Goal: Communication & Community: Answer question/provide support

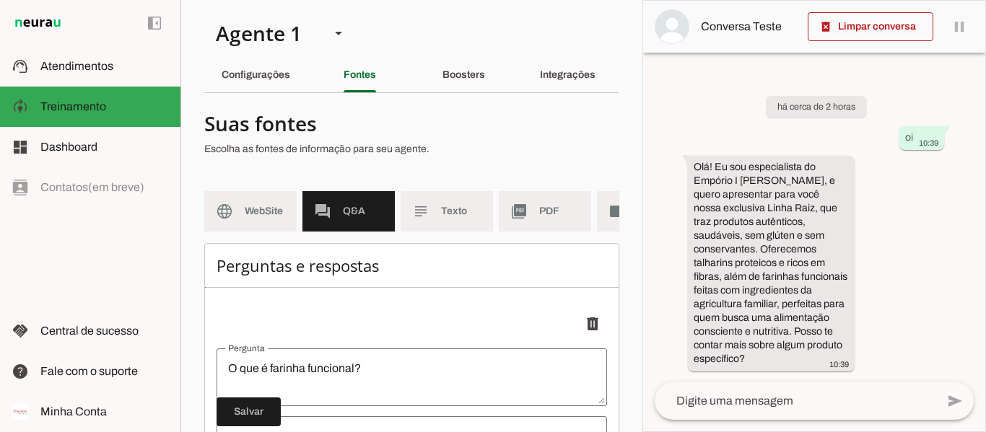
scroll to position [194, 0]
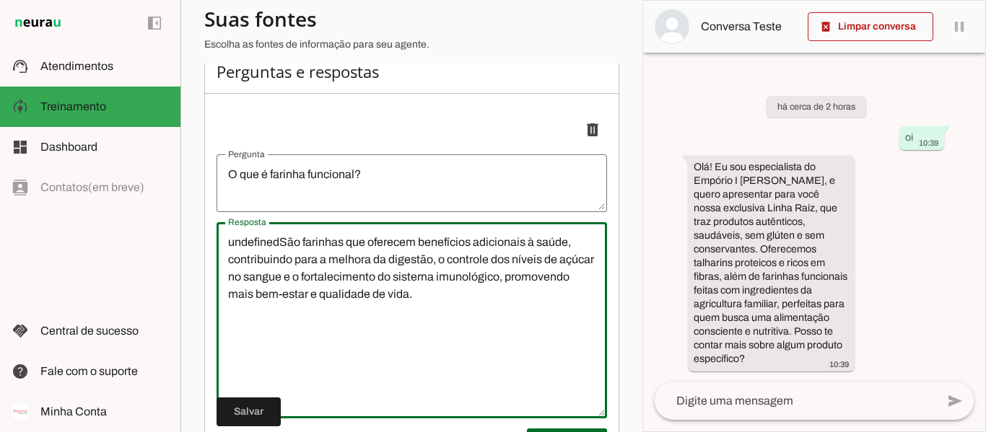
drag, startPoint x: 279, startPoint y: 255, endPoint x: 205, endPoint y: 253, distance: 73.6
click at [205, 253] on div "Perguntas e respostas Adicionar [GEOGRAPHIC_DATA]" at bounding box center [411, 288] width 415 height 478
click at [427, 326] on textarea "São farinhas que oferecem benefícios adicionais à saúde, contribuindo para a me…" at bounding box center [411, 320] width 390 height 173
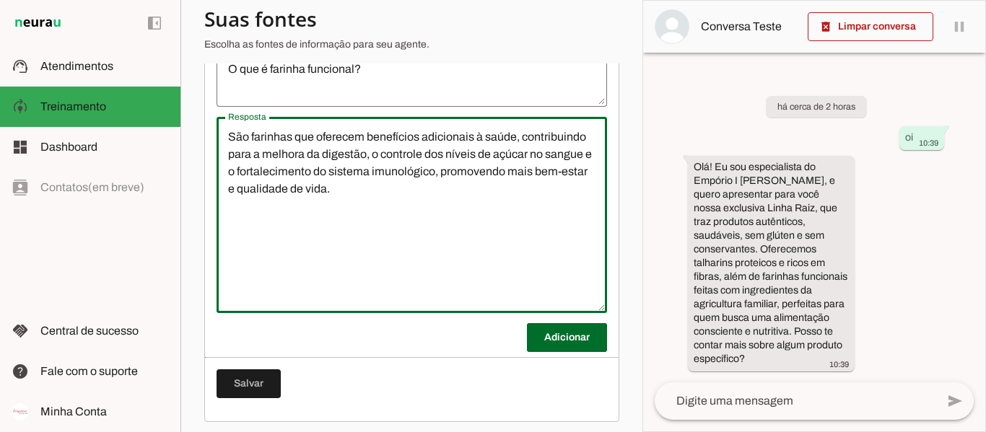
scroll to position [317, 0]
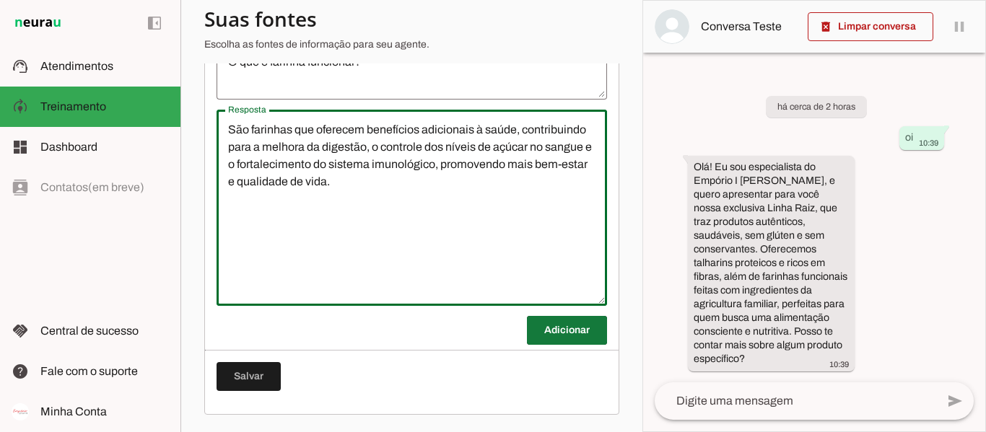
type textarea "São farinhas que oferecem benefícios adicionais à saúde, contribuindo para a me…"
type md-outlined-text-field "São farinhas que oferecem benefícios adicionais à saúde, contribuindo para a me…"
click at [548, 331] on span at bounding box center [567, 330] width 80 height 35
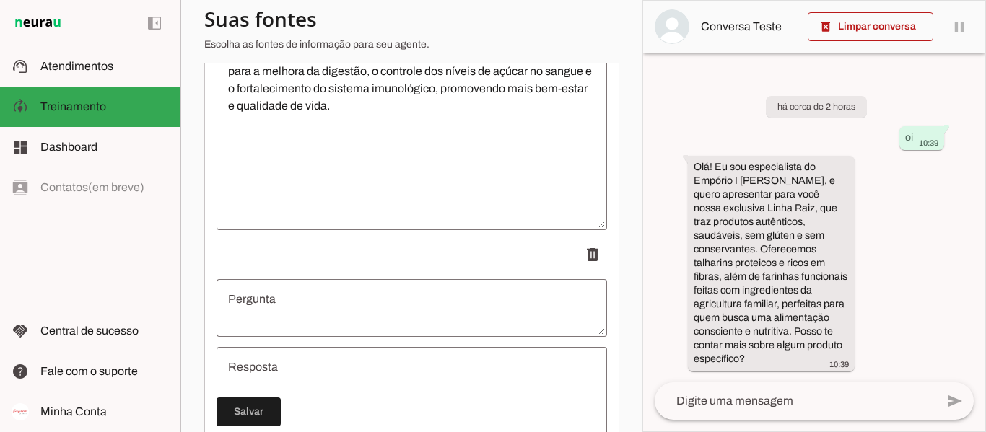
scroll to position [462, 0]
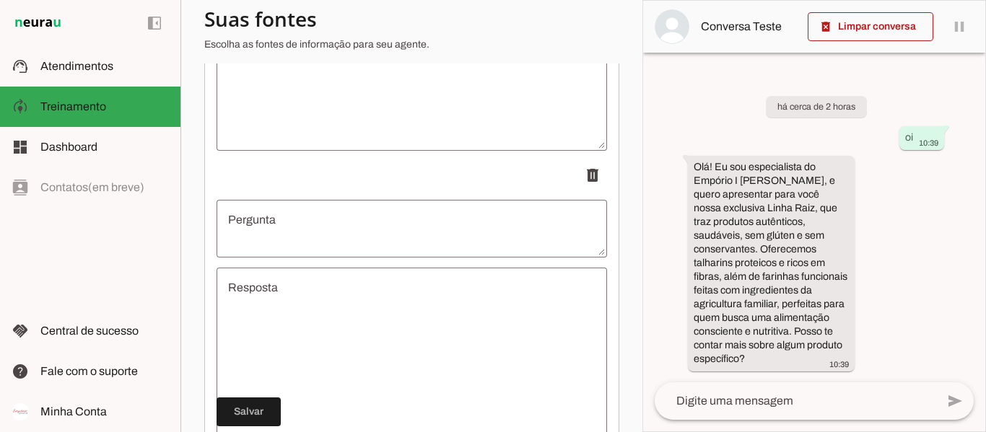
click at [373, 243] on textarea "Pergunta" at bounding box center [411, 228] width 390 height 35
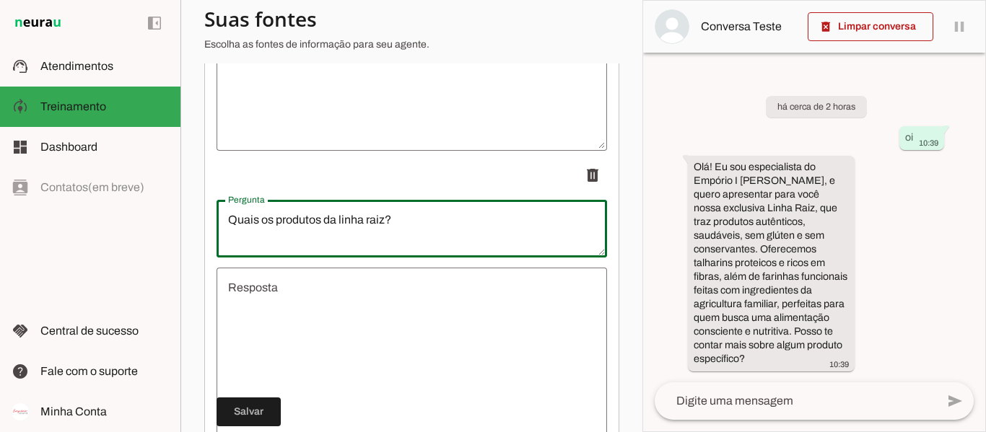
type textarea "Quais os produtos da linha raiz?"
type md-outlined-text-field "Quais os produtos da linha raiz?"
click at [419, 320] on textarea "Resposta" at bounding box center [411, 365] width 390 height 173
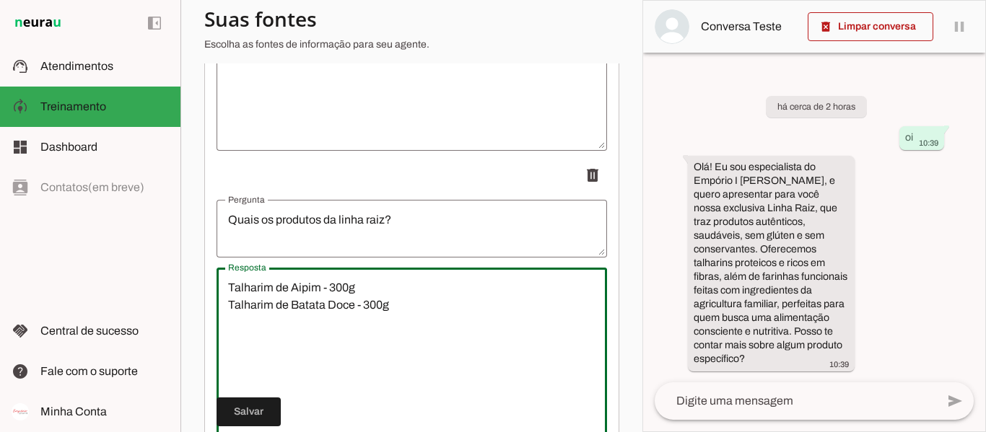
type textarea "Talharim de Aipim - 300g Talharim de Batata Doce - 300g"
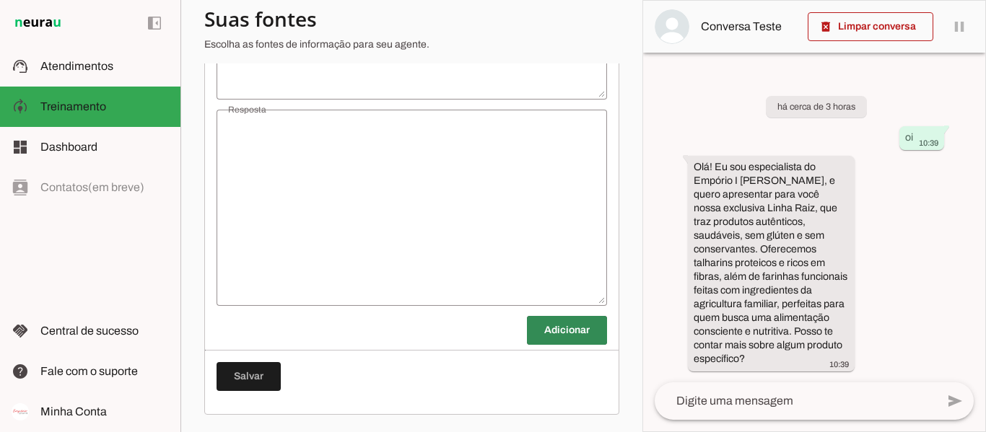
type textarea "O que é farinha funcional?"
type textarea "São farinhas que oferecem benefícios adicionais à saúde, contribuindo para a me…"
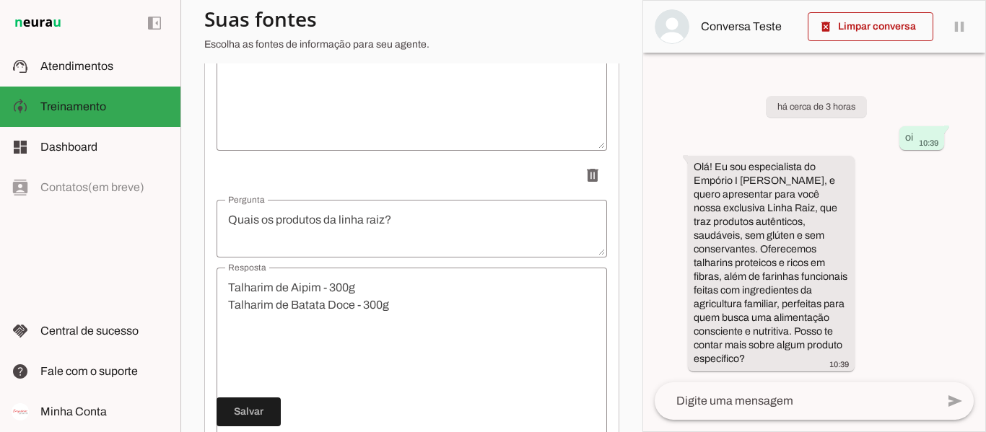
click at [419, 320] on div "Perguntas e respostas Salvo! Adicionar [GEOGRAPHIC_DATA]" at bounding box center [411, 177] width 415 height 792
click at [380, 309] on div "Perguntas e respostas Salvo! Adicionar [GEOGRAPHIC_DATA]" at bounding box center [411, 177] width 415 height 792
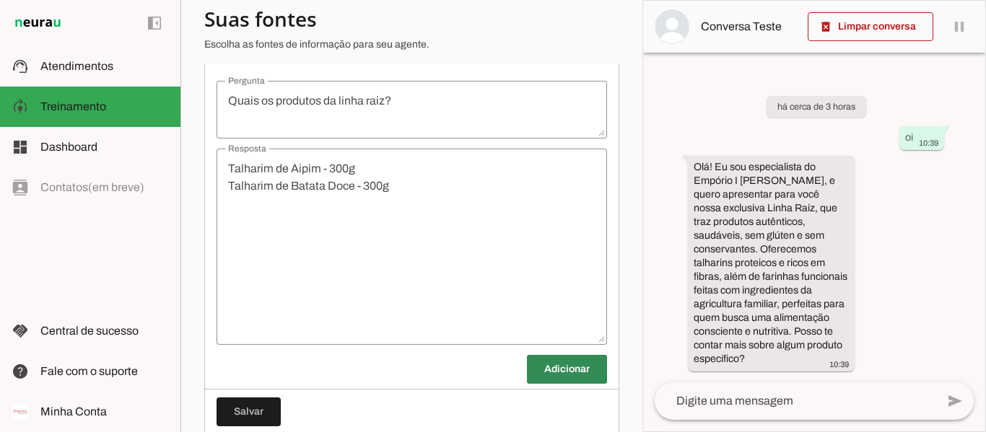
scroll to position [606, 0]
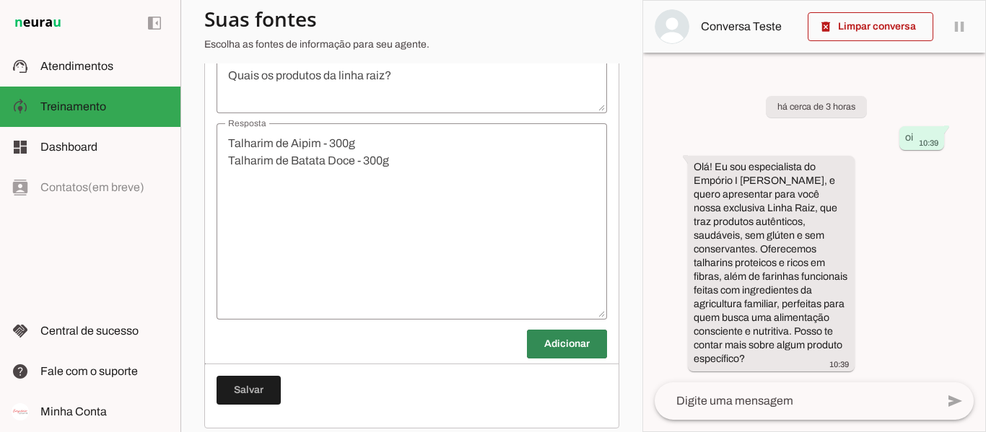
click at [379, 179] on div "Perguntas e respostas Salvo! Adicionar [GEOGRAPHIC_DATA]" at bounding box center [411, 33] width 415 height 792
click at [395, 175] on div "Perguntas e respostas Salvo! Adicionar [GEOGRAPHIC_DATA]" at bounding box center [411, 33] width 415 height 792
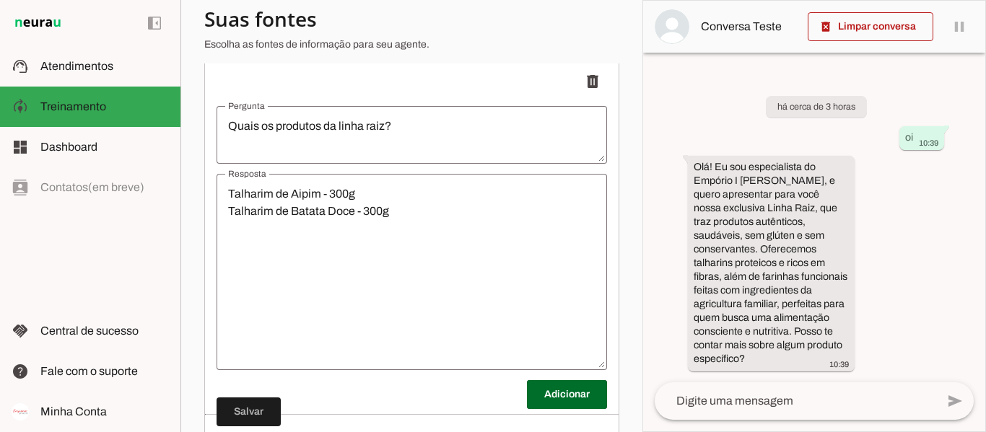
scroll to position [486, 0]
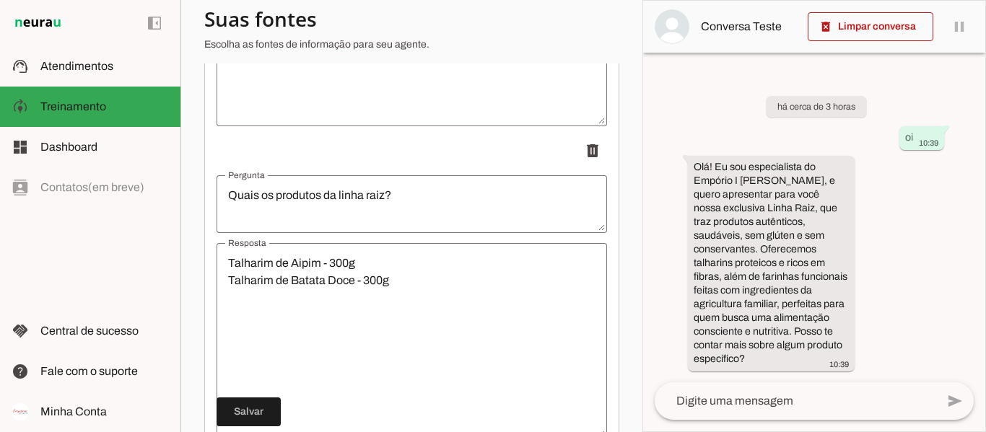
click at [500, 289] on textarea "Talharim de Aipim - 300g Talharim de Batata Doce - 300g" at bounding box center [411, 341] width 390 height 173
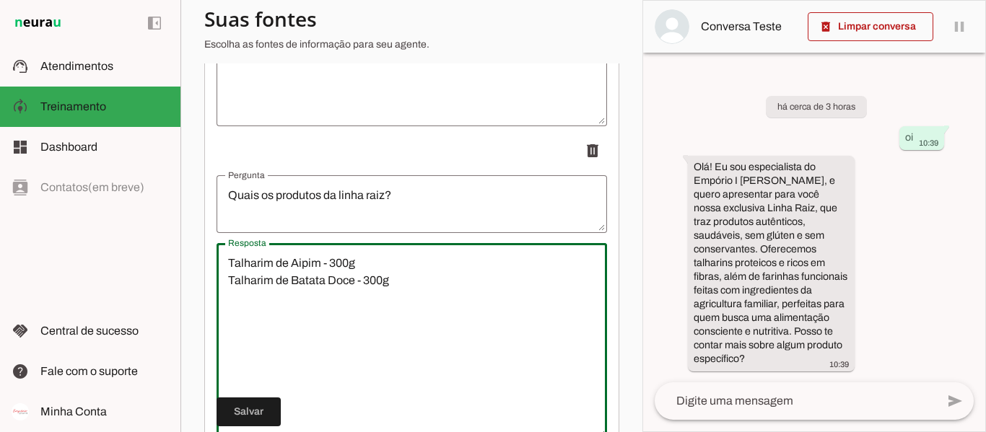
click at [501, 292] on textarea "Talharim de Aipim - 300g Talharim de Batata Doce - 300g" at bounding box center [411, 341] width 390 height 173
click at [418, 299] on textarea "Talharim de Aipim - 300g Talharim de Batata Doce - 300g" at bounding box center [411, 341] width 390 height 173
paste textarea "300g"
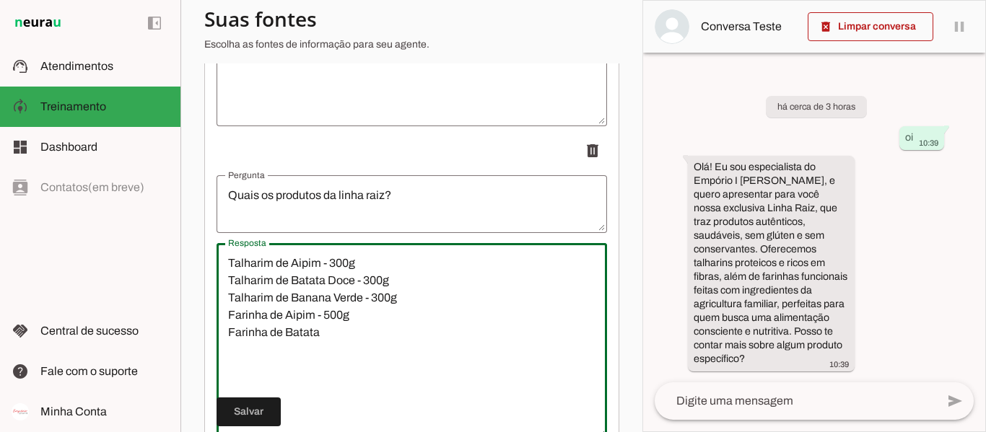
drag, startPoint x: 290, startPoint y: 287, endPoint x: 354, endPoint y: 289, distance: 63.5
click at [354, 289] on textarea "Talharim de Aipim - 300g Talharim de Batata Doce - 300g Talharim de Banana Verd…" at bounding box center [411, 341] width 390 height 173
drag, startPoint x: 290, startPoint y: 310, endPoint x: 361, endPoint y: 307, distance: 70.7
click at [361, 307] on textarea "Talharim de Aipim - 300g Talharim de Feijão Guandu - 300g Talharim de Banana Ve…" at bounding box center [411, 341] width 390 height 173
click at [355, 341] on textarea "Talharim de Aipim - 300g Talharim de Feijão Guandu - 300g Talharim de Taioba - …" at bounding box center [411, 341] width 390 height 173
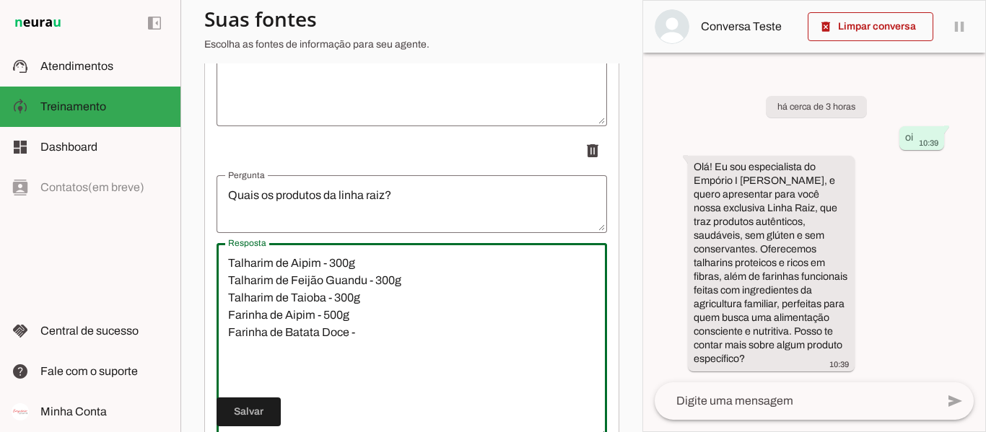
paste textarea "500g"
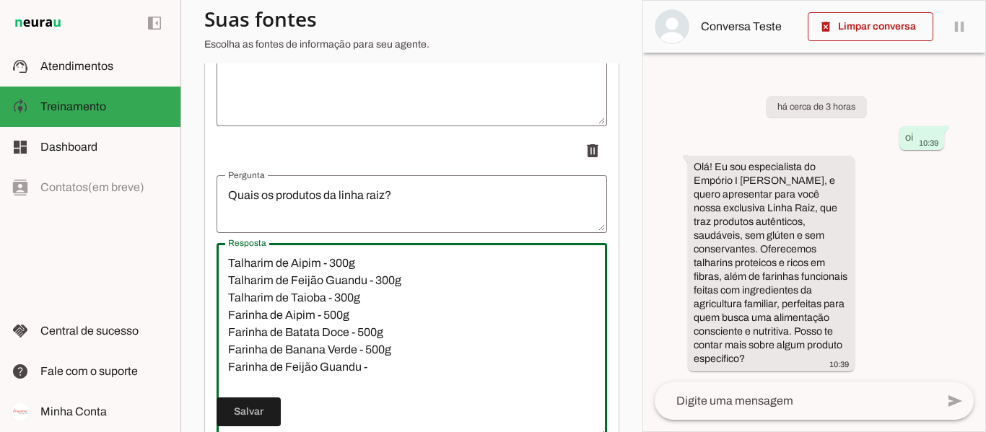
paste textarea "500g"
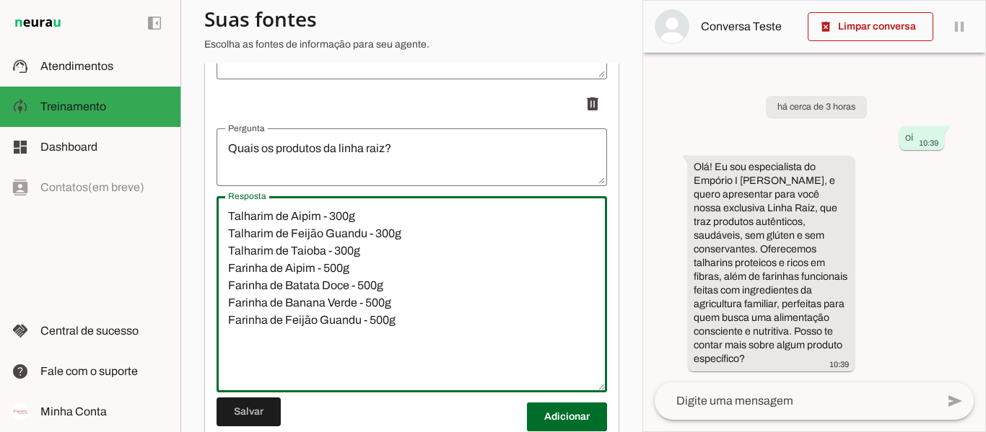
scroll to position [558, 0]
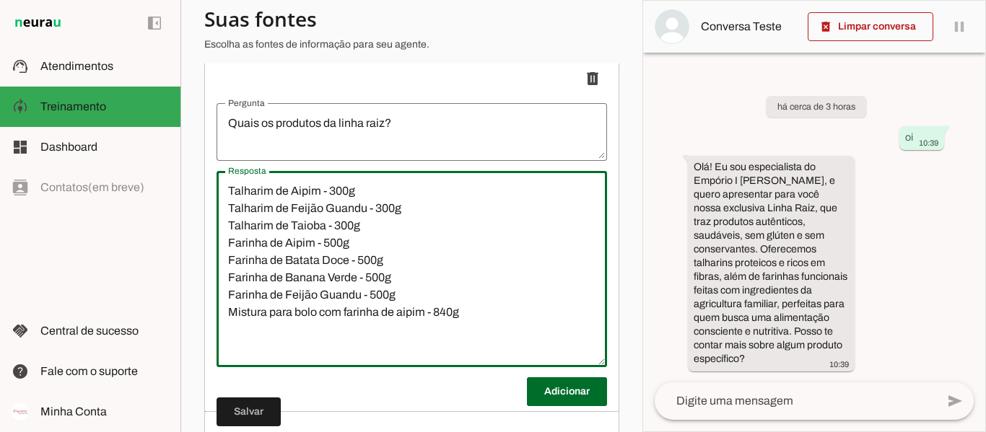
drag, startPoint x: 229, startPoint y: 323, endPoint x: 392, endPoint y: 325, distance: 162.4
click at [392, 325] on textarea "Talharim de Aipim - 300g Talharim de Feijão Guandu - 300g Talharim de Taioba - …" at bounding box center [411, 269] width 390 height 173
click at [375, 341] on textarea "Talharim de Aipim - 300g Talharim de Feijão Guandu - 300g Talharim de Taioba - …" at bounding box center [411, 269] width 390 height 173
paste textarea "Mistura para bolo com farinha de"
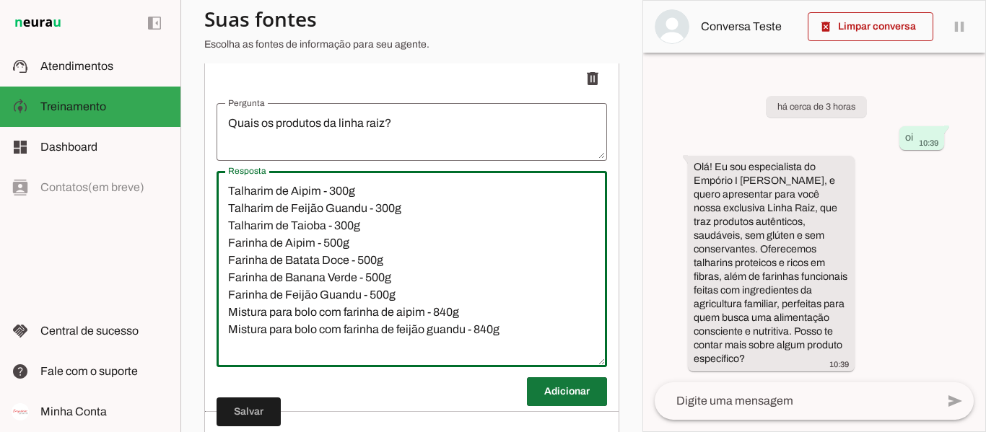
type textarea "Talharim de Aipim - 300g Talharim de Feijão Guandu - 300g Talharim de Taioba - …"
type md-outlined-text-field "Talharim de Aipim - 300g Talharim de Feijão Guandu - 300g Talharim de Taioba - …"
click at [579, 396] on span at bounding box center [567, 391] width 80 height 35
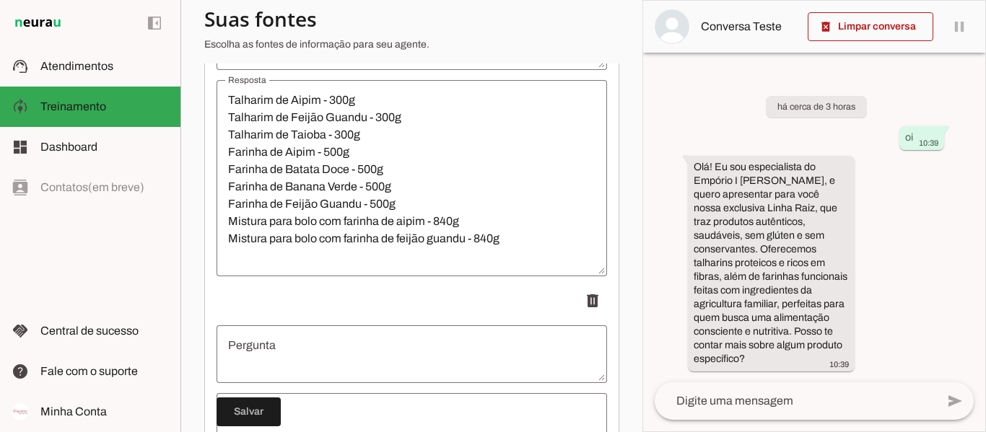
scroll to position [775, 0]
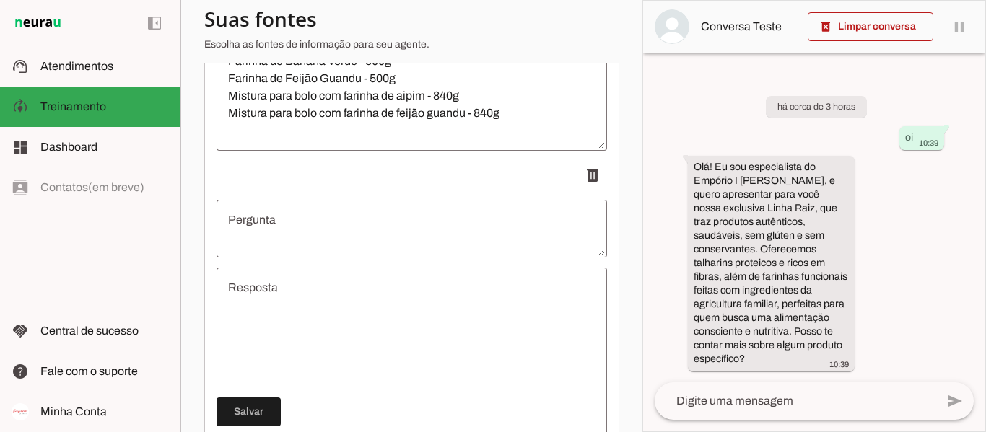
click at [360, 226] on textarea "Pergunta" at bounding box center [411, 228] width 390 height 35
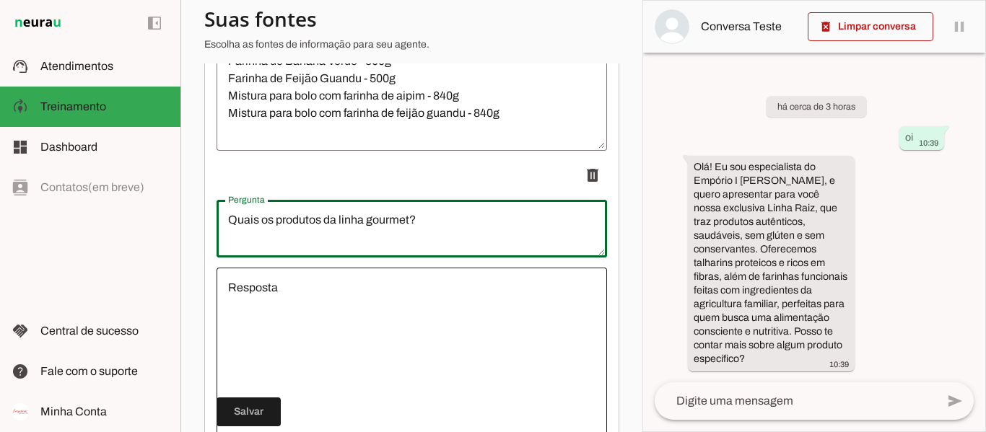
type textarea "Quais os produtos da linha gourmet?"
type md-outlined-text-field "Quais os produtos da linha gourmet?"
click at [358, 283] on div at bounding box center [411, 366] width 390 height 196
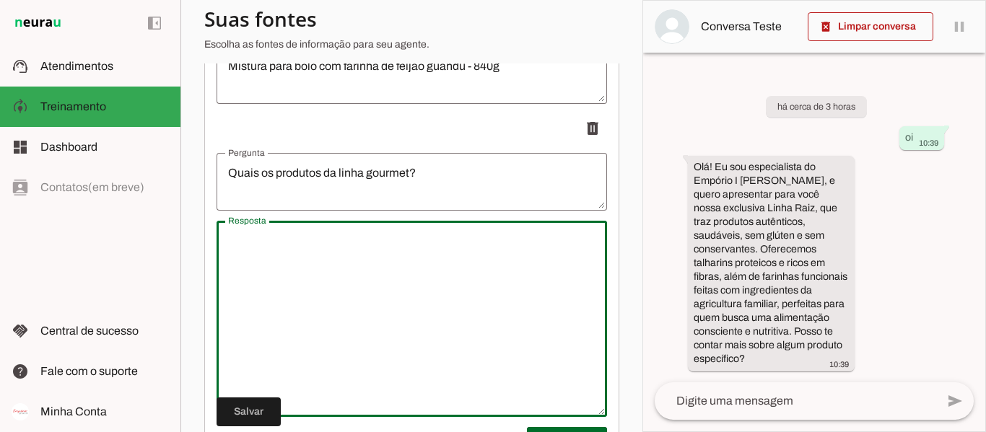
scroll to position [847, 0]
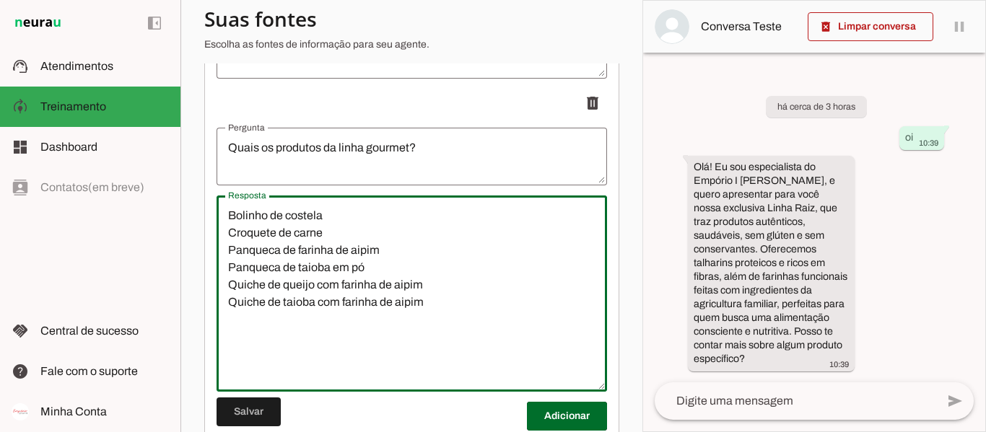
click at [282, 314] on textarea "Bolinho de costela Croquete de carne Panqueca de farinha de aipim Panqueca de t…" at bounding box center [411, 293] width 390 height 173
drag, startPoint x: 375, startPoint y: 315, endPoint x: 489, endPoint y: 315, distance: 113.3
click at [489, 315] on textarea "Bolinho de costela Croquete de carne Panqueca de farinha de aipim Panqueca de t…" at bounding box center [411, 293] width 390 height 173
click at [404, 307] on textarea "Bolinho de costela Croquete de carne Panqueca de farinha de aipim Panqueca de t…" at bounding box center [411, 293] width 390 height 173
type textarea "Bolinho de costela Croquete de carne Panqueca de farinha de aipim Panqueca de t…"
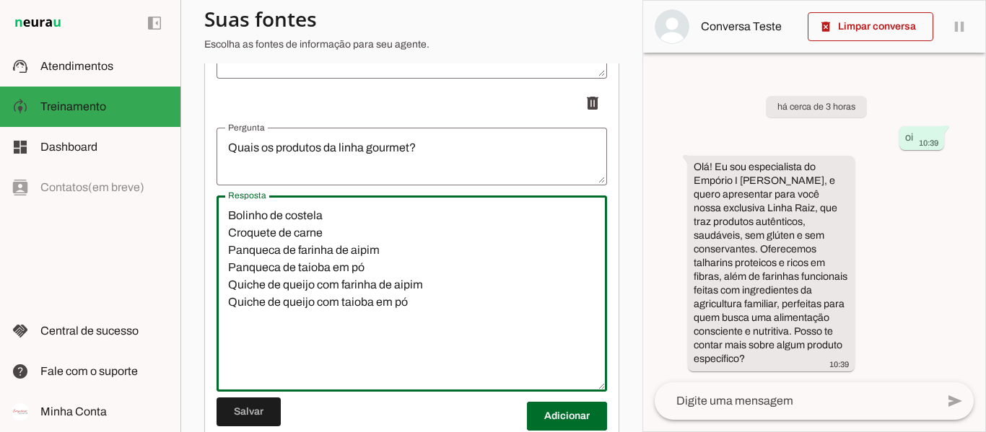
type md-outlined-text-field "Bolinho de costela Croquete de carne Panqueca de farinha de aipim Panqueca de t…"
click at [378, 232] on textarea "Bolinho de costela Croquete de carne Panqueca de farinha de aipim Panqueca de t…" at bounding box center [411, 293] width 390 height 173
type textarea "Bolinho de costela - 300g Croquete de carne - Panqueca de farinha de aipim Panq…"
type md-outlined-text-field "Bolinho de costela - 300g Croquete de carne - Panqueca de farinha de aipim Panq…"
type textarea "Bolinho de costela - 300g Croquete de carne - 300g Panqueca de farinha de aipim…"
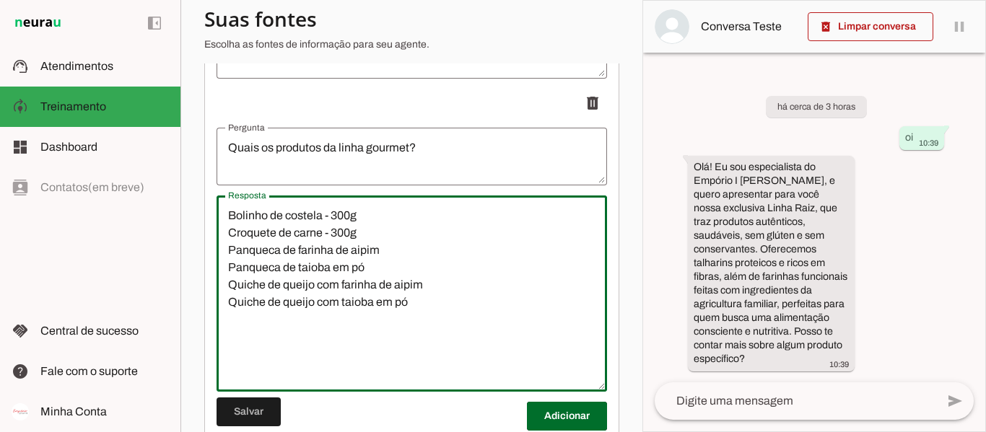
type md-outlined-text-field "Bolinho de costela - 300g Croquete de carne - 300g Panqueca de farinha de aipim…"
click at [434, 264] on textarea "Bolinho de costela - 300g Croquete de carne - 300g Panqueca de farinha de aipim…" at bounding box center [411, 293] width 390 height 173
type textarea "Bolinho de costela - 300g Croquete de carne - 300g Panqueca de farinha de aipim…"
type md-outlined-text-field "Bolinho de costela - 300g Croquete de carne - 300g Panqueca de farinha de aipim…"
drag, startPoint x: 318, startPoint y: 299, endPoint x: 339, endPoint y: 298, distance: 20.9
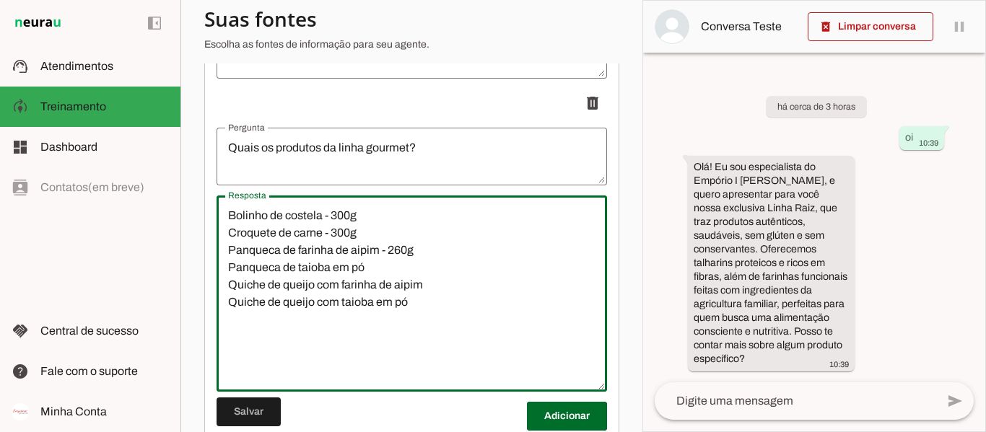
click at [339, 298] on textarea "Bolinho de costela - 300g Croquete de carne - 300g Panqueca de farinha de aipim…" at bounding box center [411, 293] width 390 height 173
drag, startPoint x: 317, startPoint y: 316, endPoint x: 340, endPoint y: 316, distance: 23.1
click at [340, 316] on textarea "Bolinho de costela - 300g Croquete de carne - 300g Panqueca de farinha de aipim…" at bounding box center [411, 293] width 390 height 173
click at [435, 280] on textarea "Bolinho de costela - 300g Croquete de carne - 300g Panqueca de farinha de aipim…" at bounding box center [411, 293] width 390 height 173
click at [439, 296] on textarea "Bolinho de costela - 300g Croquete de carne - 300g Panqueca de farinha de aipim…" at bounding box center [411, 293] width 390 height 173
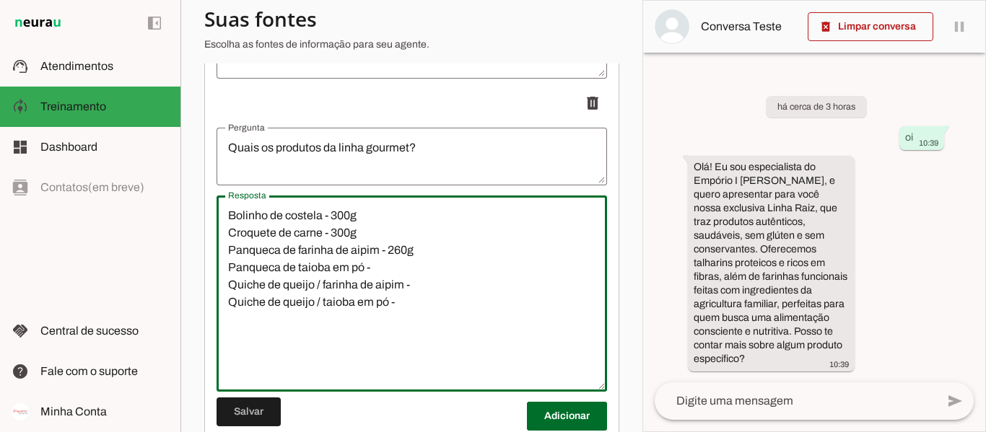
type textarea "Bolinho de costela - 300g Croquete de carne - 300g Panqueca de farinha de aipim…"
type md-outlined-text-field "Bolinho de costela - 300g Croquete de carne - 300g Panqueca de farinha de aipim…"
type textarea "Bolinho de costela - 300g Croquete de carne - 300g Panqueca de farinha de aipim…"
type md-outlined-text-field "Bolinho de costela - 300g Croquete de carne - 300g Panqueca de farinha de aipim…"
click at [406, 260] on textarea "Bolinho de costela - 300g Croquete de carne - 300g Panqueca de farinha de aipim…" at bounding box center [411, 293] width 390 height 173
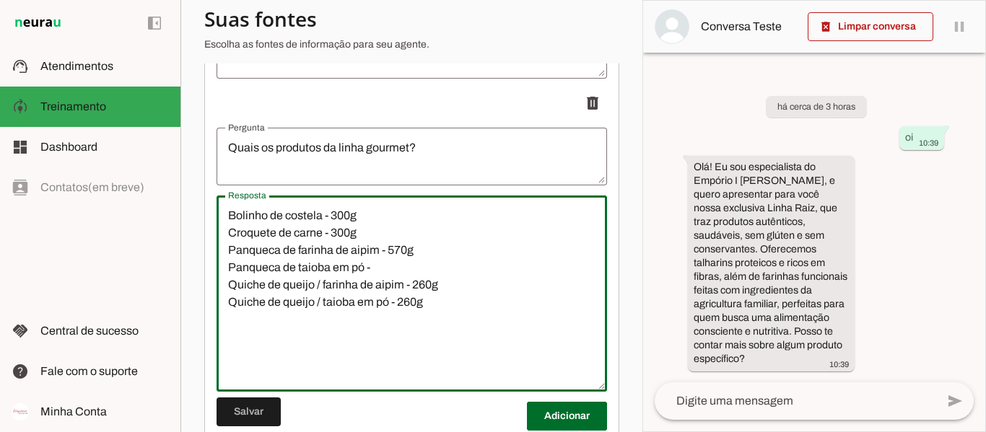
type textarea "Bolinho de costela - 300g Croquete de carne - 300g Panqueca de farinha de aipim…"
type md-outlined-text-field "Bolinho de costela - 300g Croquete de carne - 300g Panqueca de farinha de aipim…"
click at [377, 261] on textarea "Bolinho de costela - 300g Croquete de carne - 300g Panqueca de farinha de aipim…" at bounding box center [411, 293] width 390 height 173
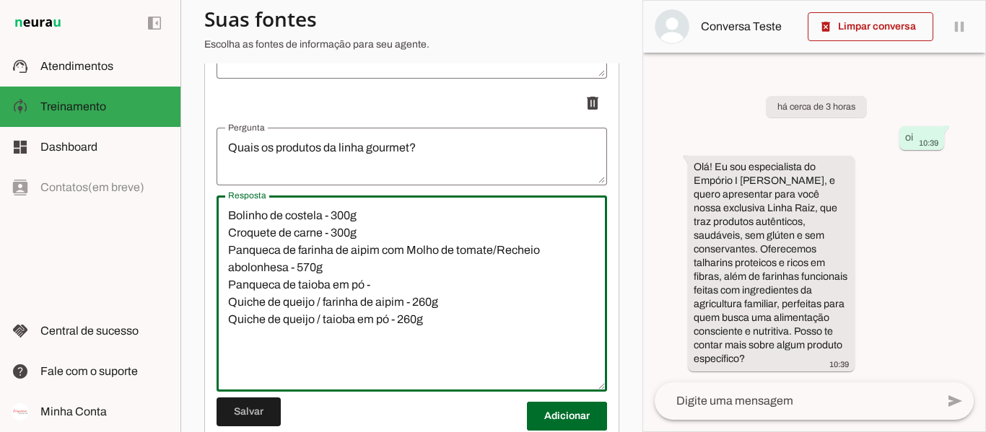
type textarea "Bolinho de costela - 300g Croquete de carne - 300g Panqueca de farinha de aipim…"
type md-outlined-text-field "Bolinho de costela - 300g Croquete de carne - 300g Panqueca de farinha de aipim…"
click at [232, 279] on textarea "Bolinho de costela - 300g Croquete de carne - 300g Panqueca de farinha de aipim…" at bounding box center [411, 293] width 390 height 173
click at [495, 264] on textarea "Bolinho de costela - 300g Croquete de carne - 300g Panqueca de farinha de aipim…" at bounding box center [411, 293] width 390 height 173
click at [493, 260] on textarea "Bolinho de costela - 300g Croquete de carne - 300g Panqueca de farinha de aipim…" at bounding box center [411, 293] width 390 height 173
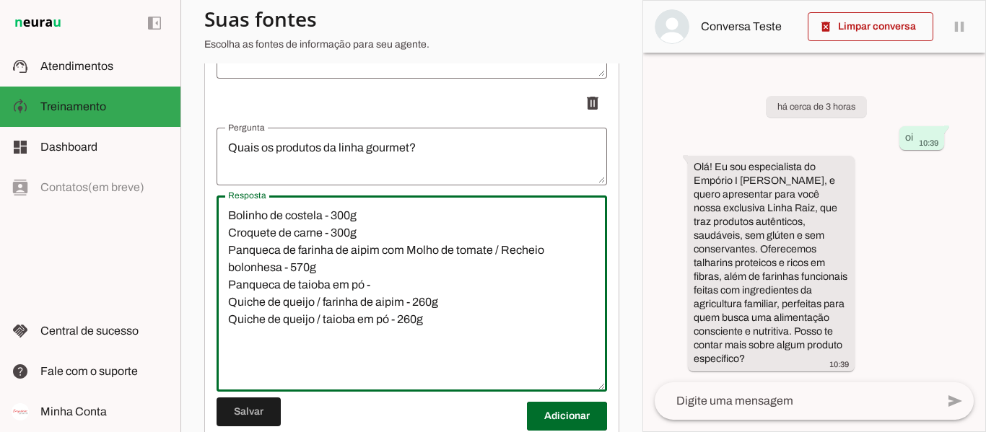
type textarea "Bolinho de costela - 300g Croquete de carne - 300g Panqueca de farinha de aipim…"
type md-outlined-text-field "Bolinho de costela - 300g Croquete de carne - 300g Panqueca de farinha de aipim…"
drag, startPoint x: 333, startPoint y: 297, endPoint x: 372, endPoint y: 293, distance: 39.1
click at [333, 295] on textarea "Bolinho de costela - 300g Croquete de carne - 300g Panqueca de farinha de aipim…" at bounding box center [411, 293] width 390 height 173
click at [363, 294] on textarea "Bolinho de costela - 300g Croquete de carne - 300g Panqueca de farinha de aipim…" at bounding box center [411, 293] width 390 height 173
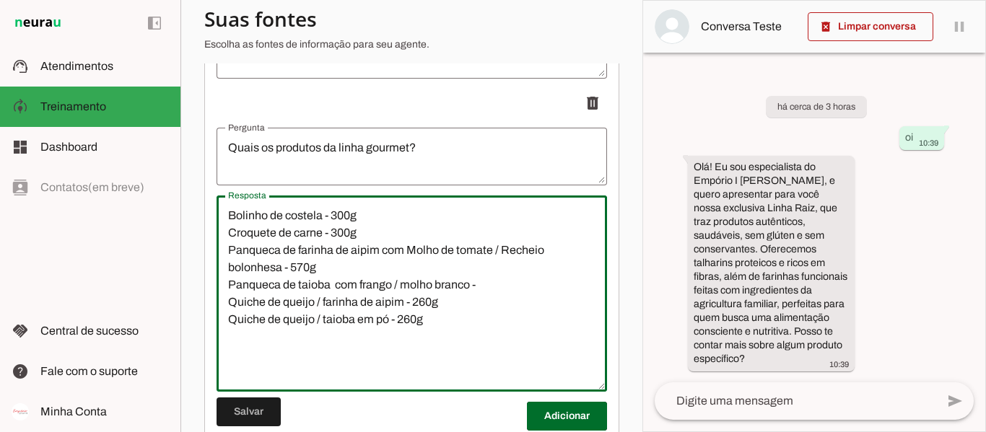
type textarea "Bolinho de costela - 300g Croquete de carne - 300g Panqueca de farinha de aipim…"
type md-outlined-text-field "Bolinho de costela - 300g Croquete de carne - 300g Panqueca de farinha de aipim…"
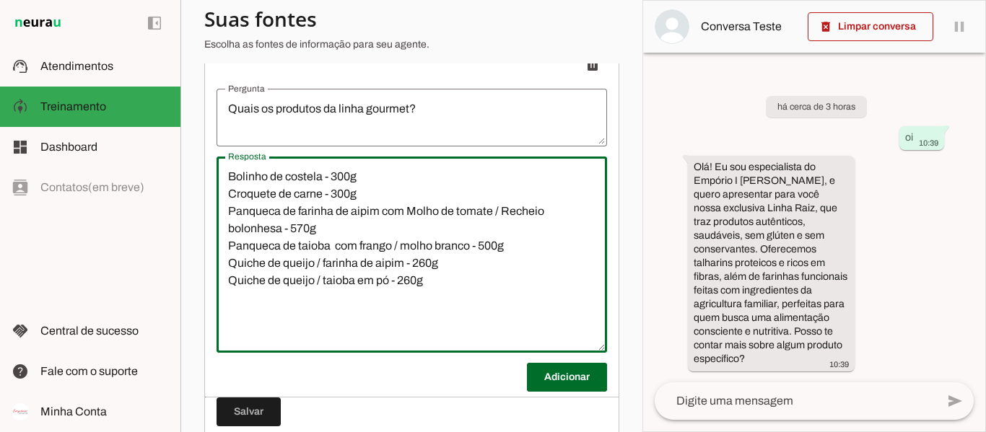
scroll to position [919, 0]
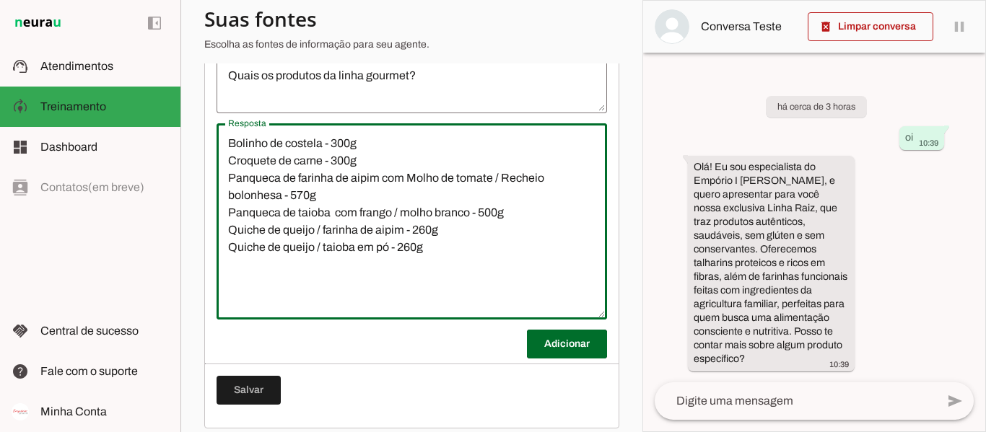
type textarea "Bolinho de costela - 300g Croquete de carne - 300g Panqueca de farinha de aipim…"
type md-outlined-text-field "Bolinho de costela - 300g Croquete de carne - 300g Panqueca de farinha de aipim…"
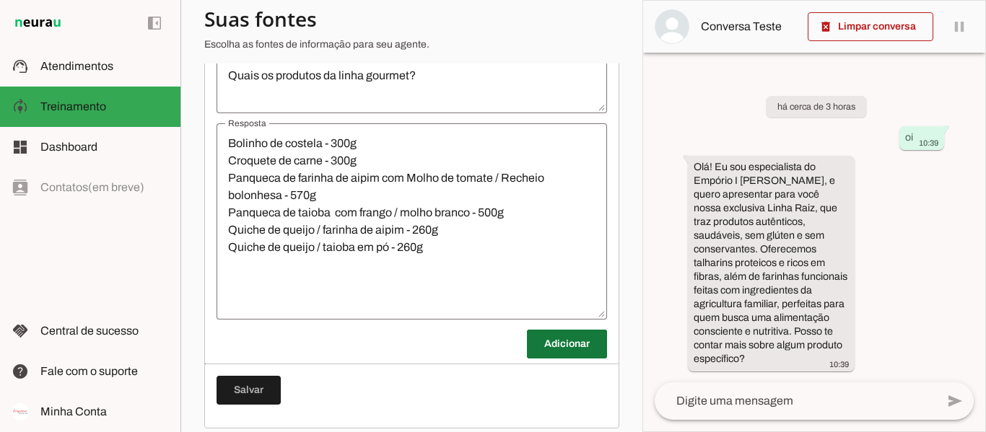
click at [567, 362] on span at bounding box center [567, 344] width 80 height 35
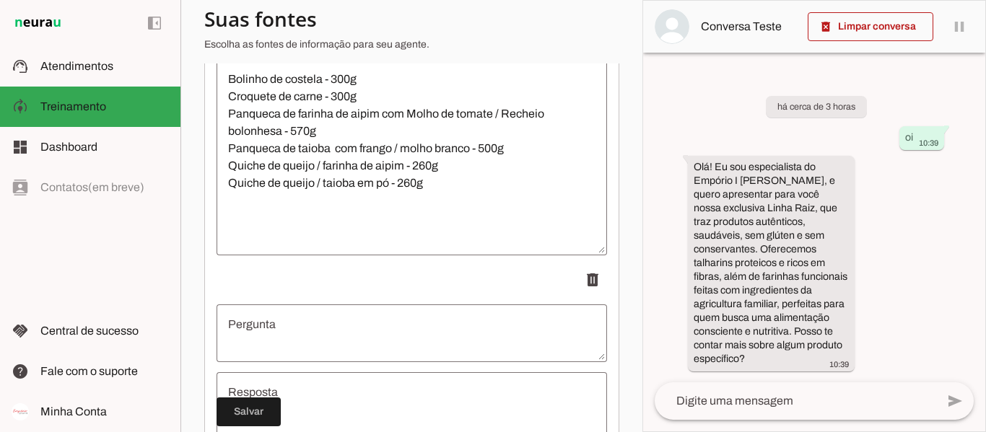
scroll to position [1064, 0]
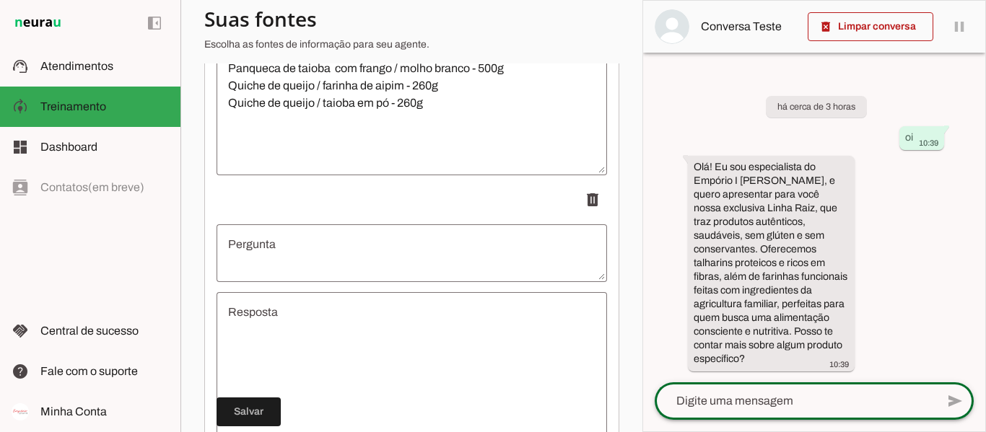
click at [744, 403] on textarea at bounding box center [794, 401] width 281 height 17
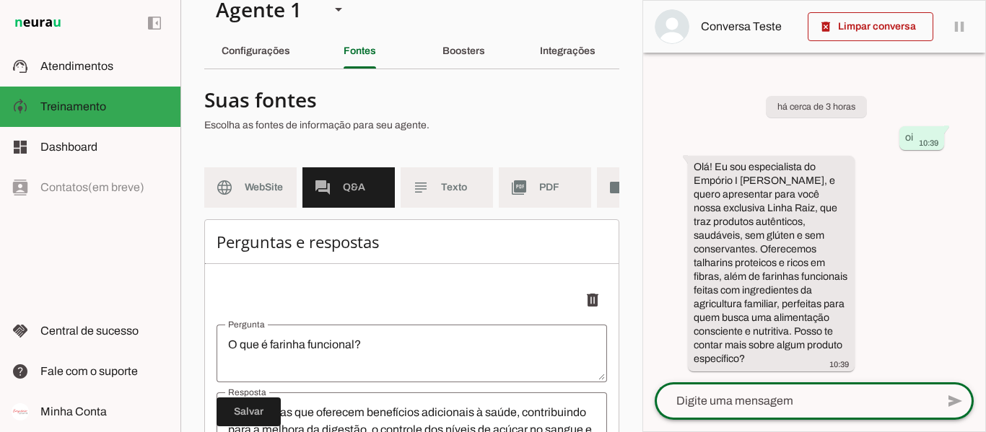
scroll to position [0, 0]
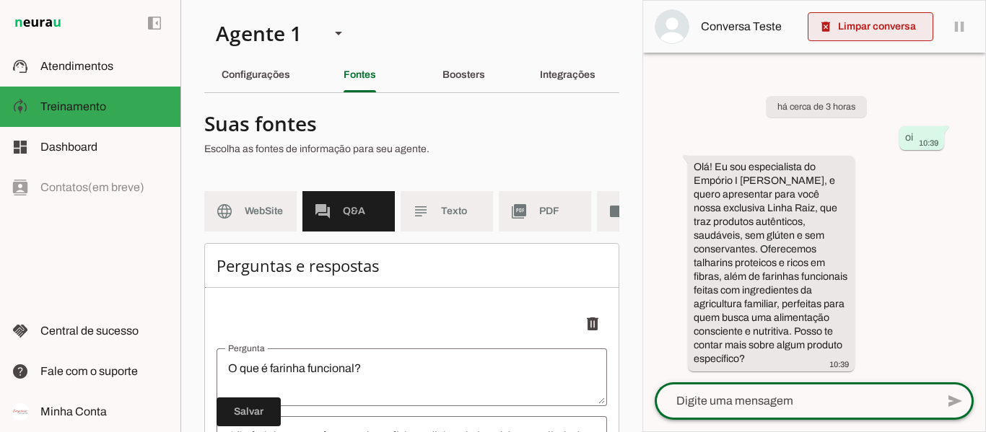
click at [847, 32] on span at bounding box center [870, 26] width 126 height 35
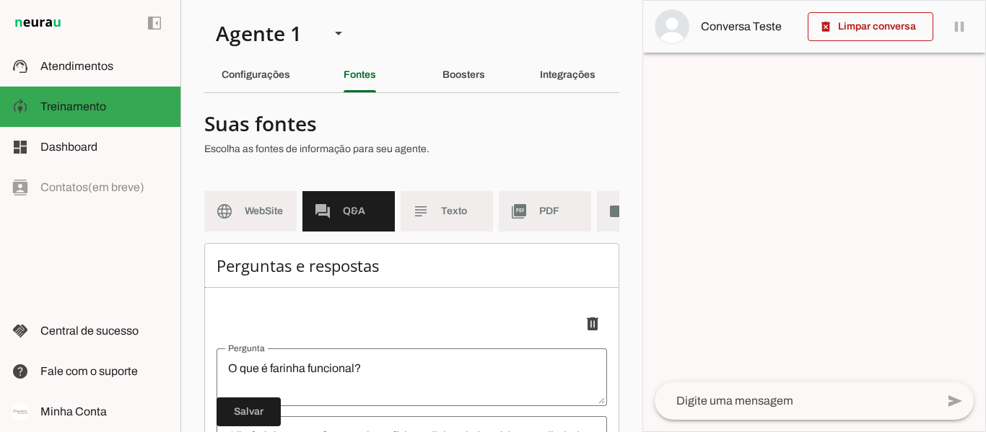
click at [516, 151] on p "Escolha as fontes de informação para seu agente." at bounding box center [405, 149] width 403 height 14
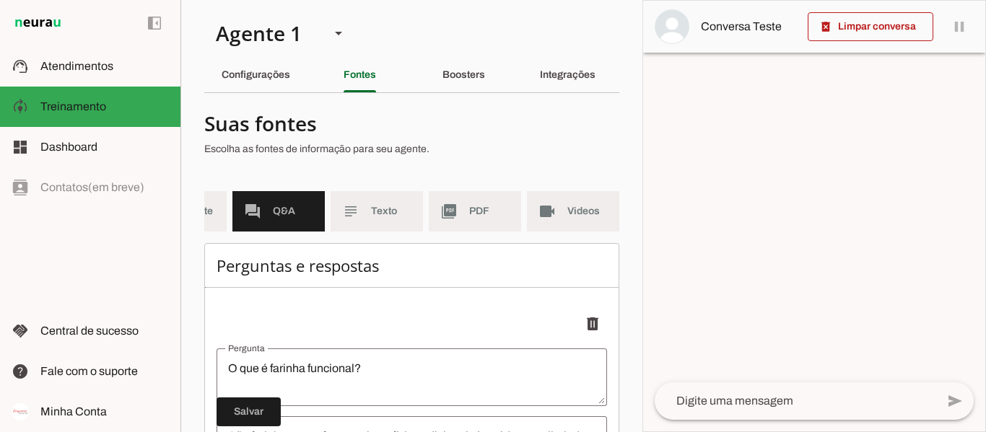
scroll to position [0, 81]
drag, startPoint x: 525, startPoint y: 144, endPoint x: 520, endPoint y: 131, distance: 14.2
click at [524, 137] on div at bounding box center [405, 136] width 403 height 52
click at [0, 0] on slot "Boosters" at bounding box center [0, 0] width 0 height 0
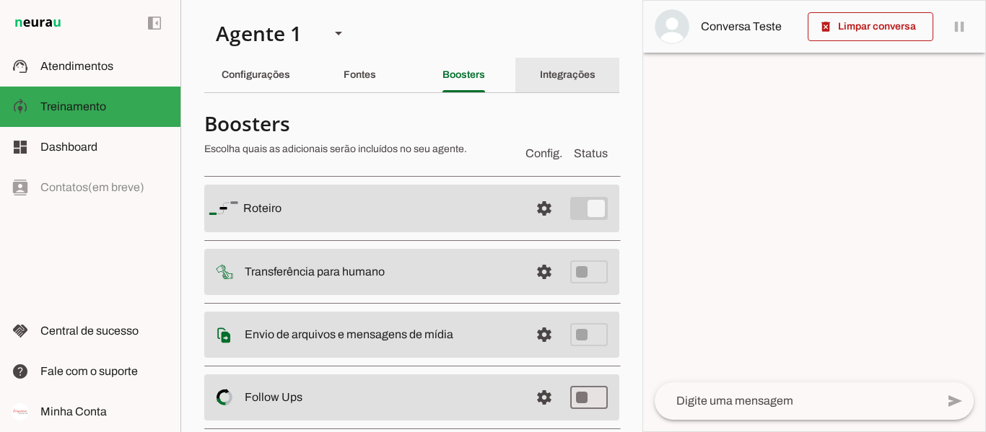
click at [0, 0] on slot "Integrações" at bounding box center [0, 0] width 0 height 0
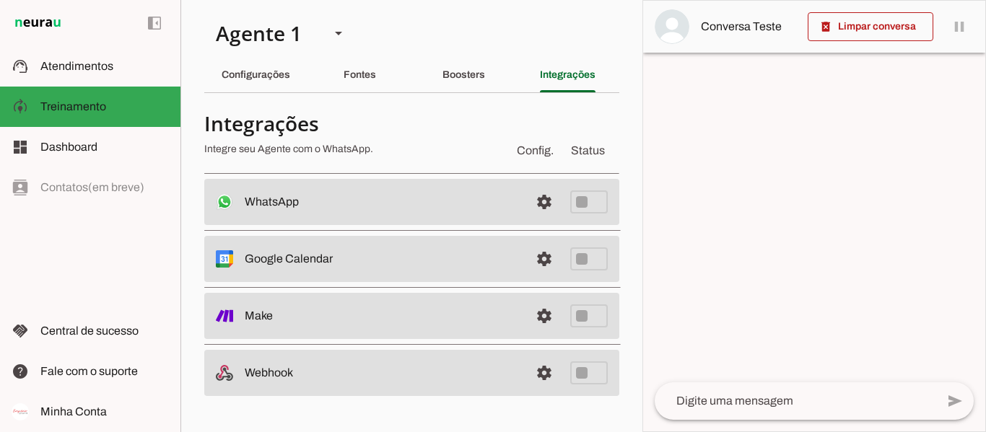
click at [534, 155] on span "Config." at bounding box center [535, 150] width 43 height 23
click at [367, 134] on h4 "Integrações" at bounding box center [353, 123] width 298 height 26
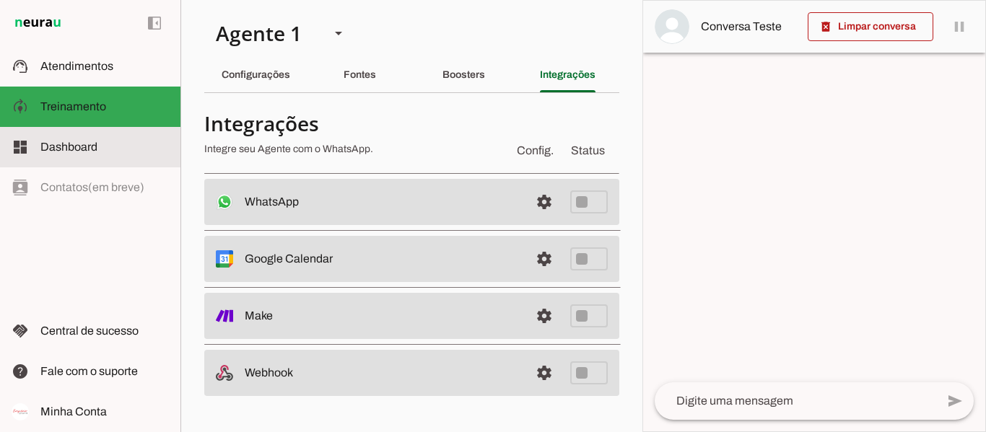
click at [87, 152] on span "Dashboard" at bounding box center [68, 147] width 57 height 12
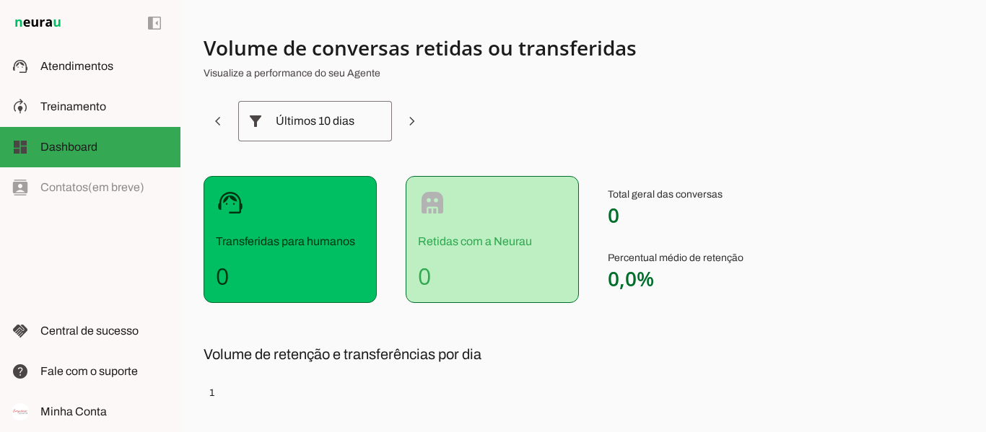
scroll to position [144, 0]
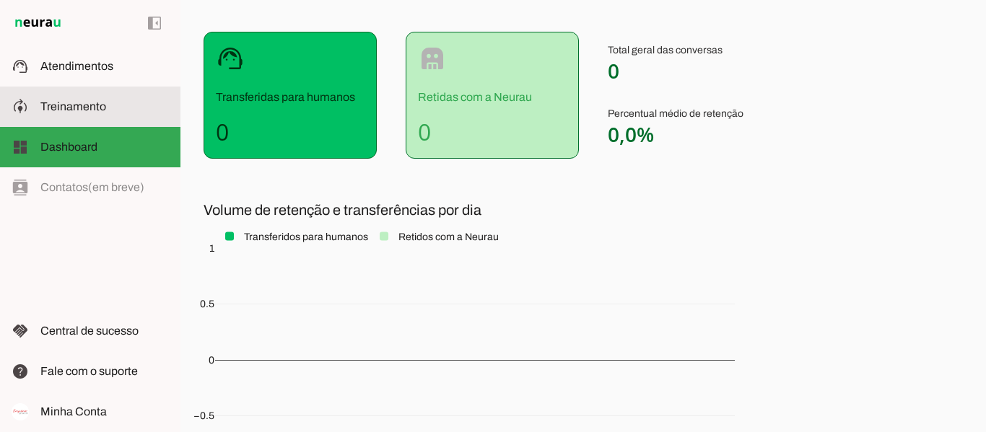
click at [113, 93] on md-item "model_training Treinamento Treinamento" at bounding box center [90, 107] width 180 height 40
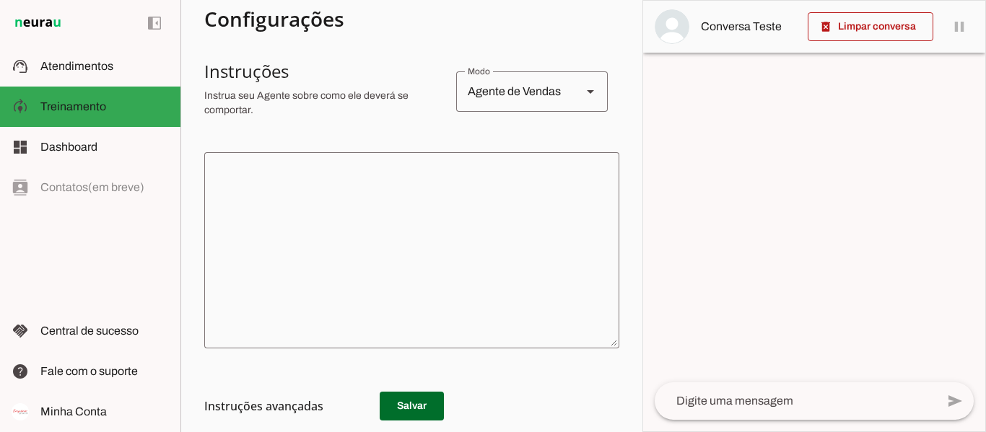
scroll to position [289, 0]
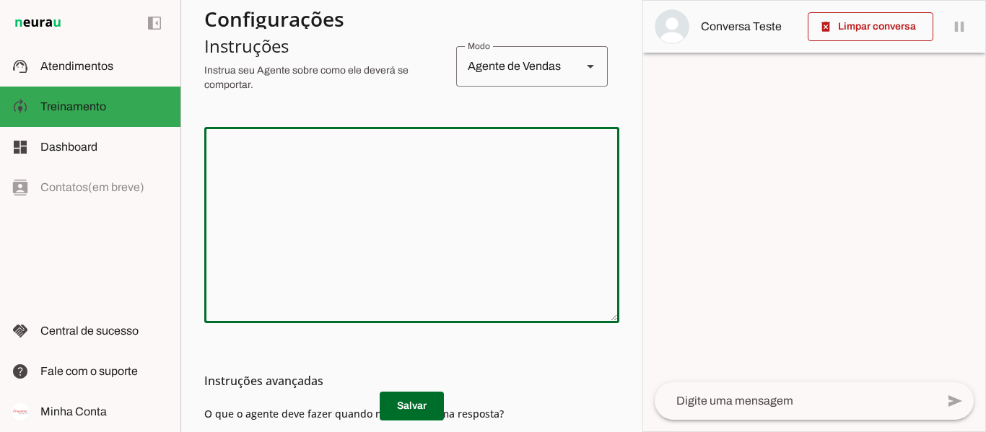
click at [354, 190] on textarea at bounding box center [411, 225] width 415 height 173
paste textarea "O Empório I [PERSON_NAME] tem como principal objetivo estimular o aproveitament…"
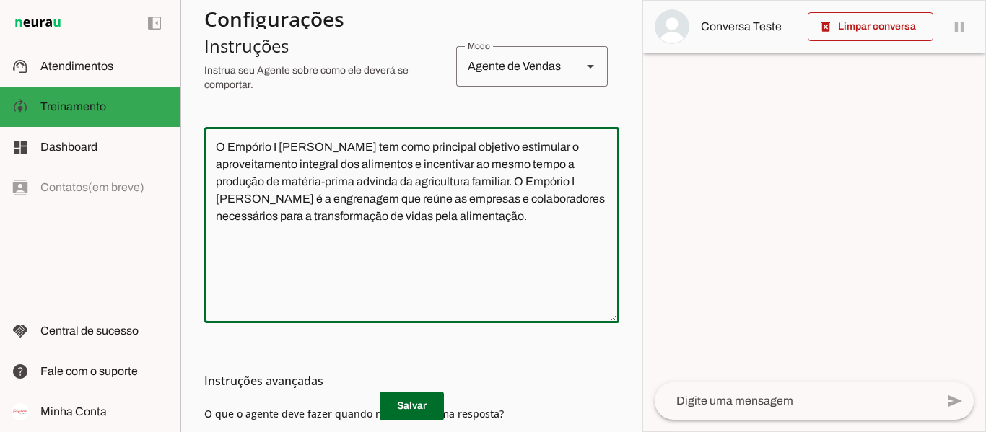
type textarea "O Empório I [PERSON_NAME] tem como principal objetivo estimular o aproveitament…"
type md-outlined-text-field "O Empório I [PERSON_NAME] tem como principal objetivo estimular o aproveitament…"
paste textarea "Nossa linha de produtos é cuidadosamente desenvolvida para oferecer aos nossos …"
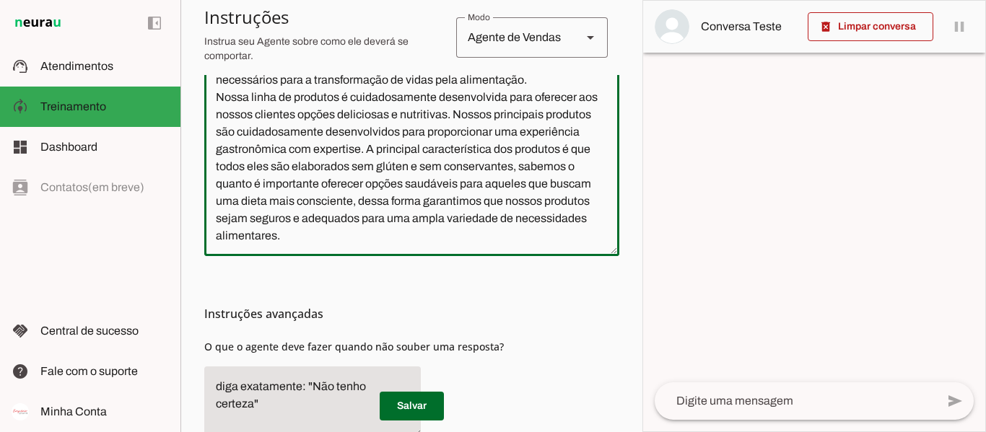
scroll to position [433, 0]
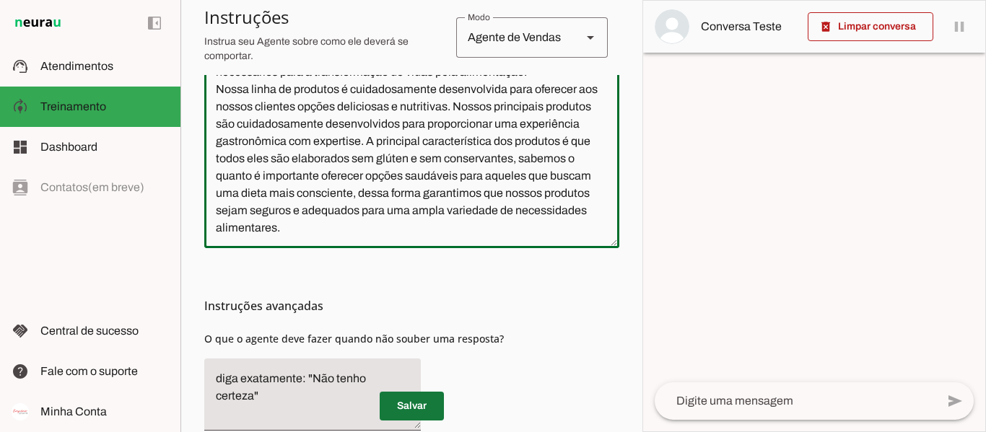
type textarea "O Empório I [PERSON_NAME] tem como principal objetivo estimular o aproveitament…"
type md-outlined-text-field "O Empório I [PERSON_NAME] tem como principal objetivo estimular o aproveitament…"
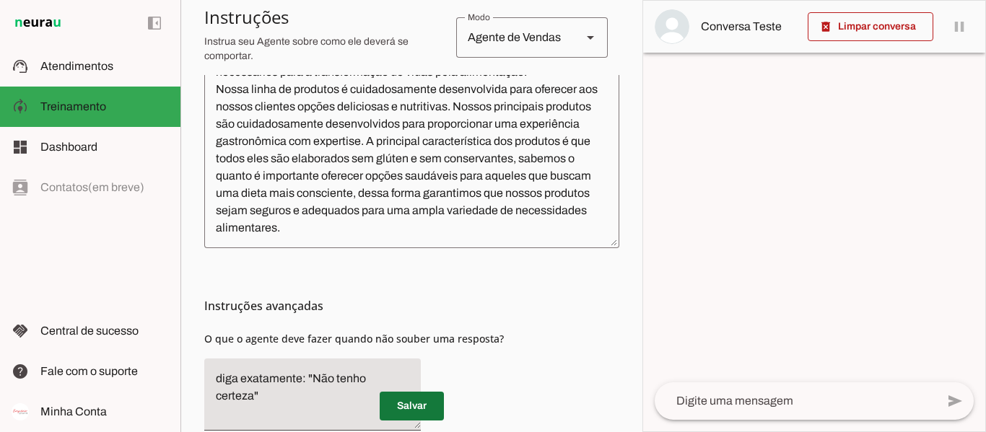
click at [426, 398] on span at bounding box center [412, 406] width 64 height 35
click at [746, 400] on textarea at bounding box center [794, 401] width 281 height 17
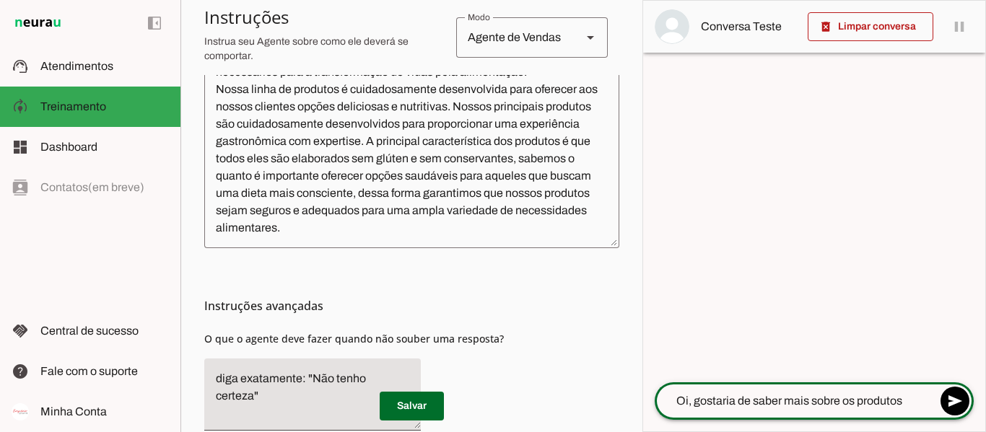
type textarea "Oi, gostaria de saber mais sobre os produtos."
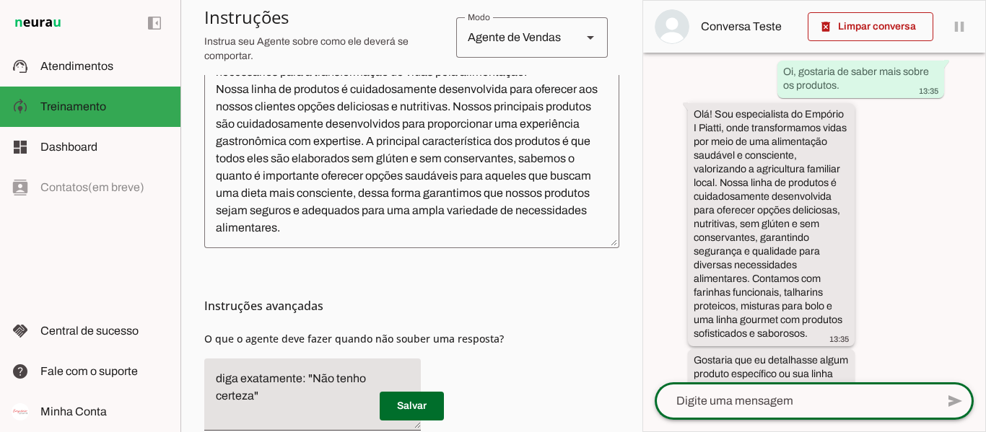
scroll to position [110, 0]
